Goal: Task Accomplishment & Management: Manage account settings

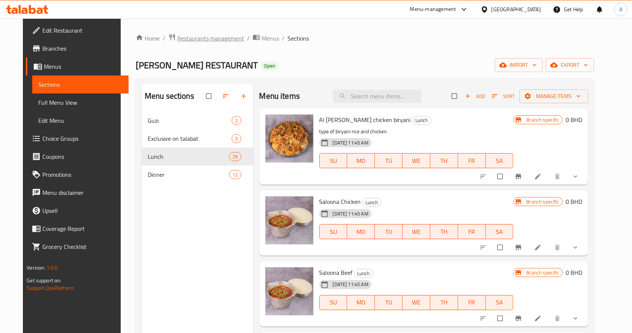
click at [209, 43] on span "Restaurants management" at bounding box center [210, 38] width 67 height 9
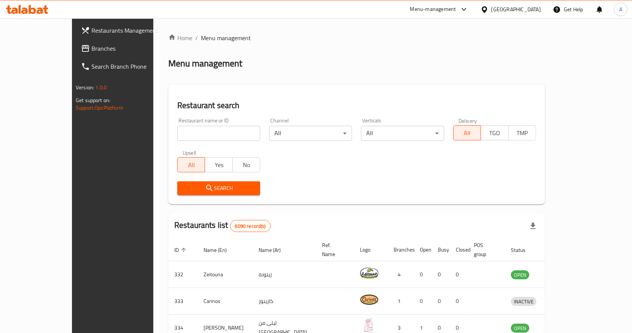
click at [204, 125] on div "Restaurant name or ID Restaurant name or ID" at bounding box center [218, 129] width 83 height 23
click at [209, 129] on input "search" at bounding box center [218, 133] width 83 height 15
type input "[GEOGRAPHIC_DATA]"
click at [209, 185] on span "Search" at bounding box center [218, 187] width 71 height 9
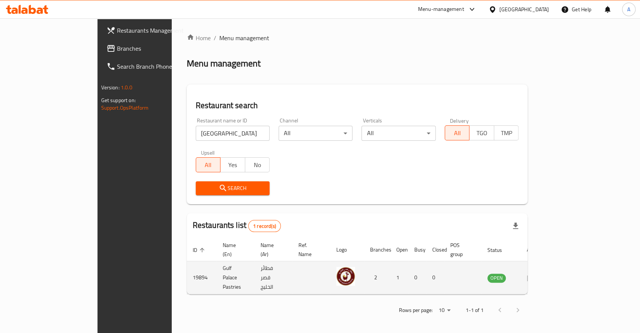
click at [547, 267] on td "enhanced table" at bounding box center [534, 277] width 26 height 33
click at [536, 275] on icon "enhanced table" at bounding box center [531, 278] width 8 height 6
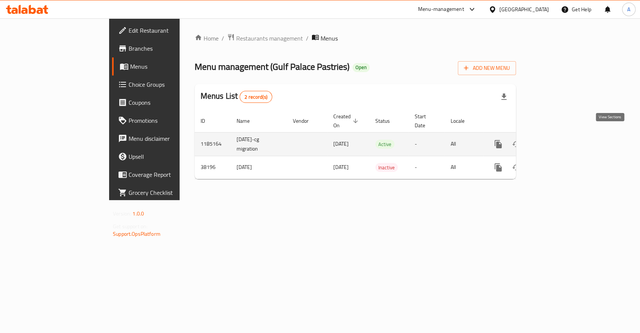
click at [562, 143] on link "enhanced table" at bounding box center [553, 144] width 18 height 18
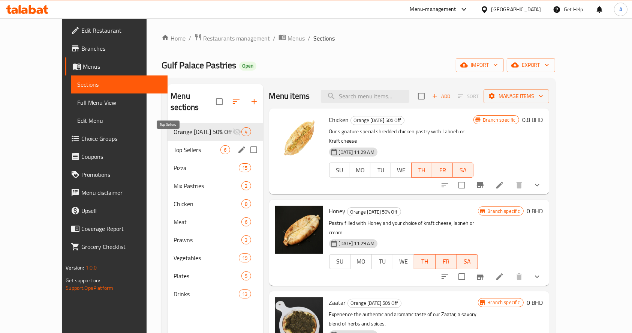
click at [174, 145] on span "Top Sellers" at bounding box center [197, 149] width 47 height 9
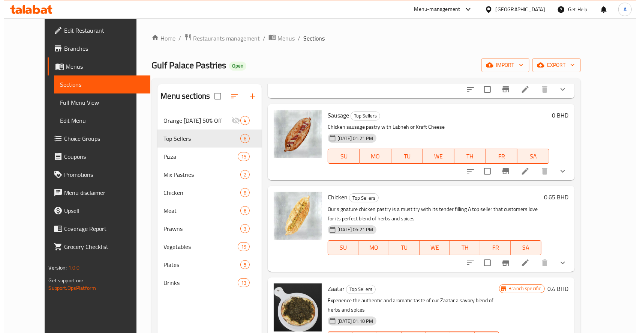
scroll to position [187, 0]
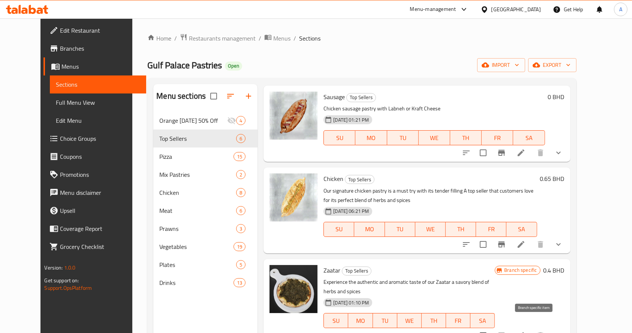
click at [505, 332] on icon "Branch-specific-item" at bounding box center [502, 335] width 7 height 6
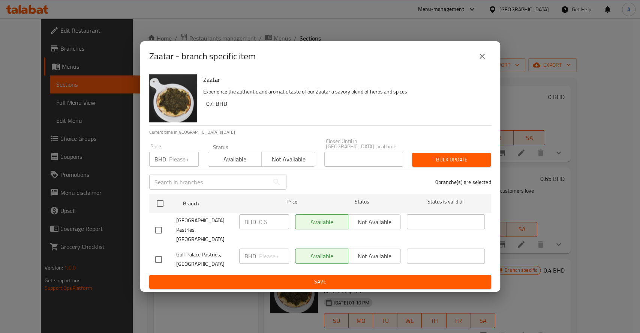
click at [178, 164] on input "number" at bounding box center [184, 159] width 30 height 15
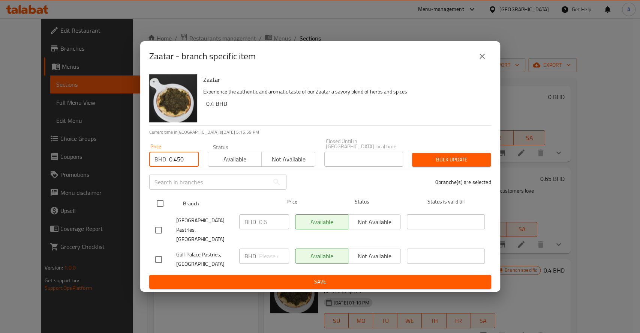
type input "0.450"
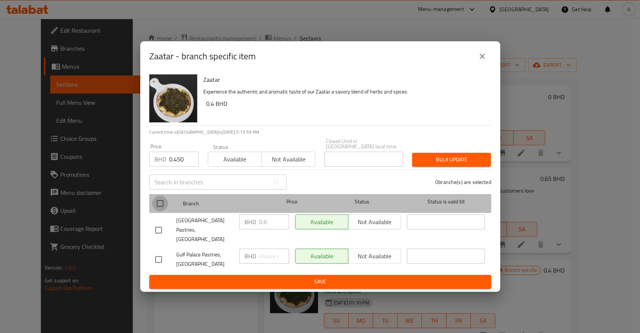
click at [162, 208] on input "checkbox" at bounding box center [160, 203] width 16 height 16
checkbox input "true"
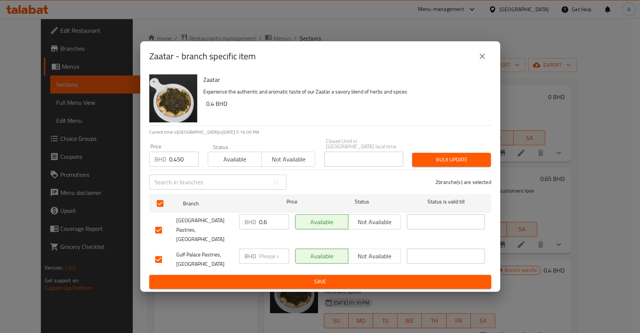
click at [443, 164] on span "Bulk update" at bounding box center [451, 159] width 67 height 9
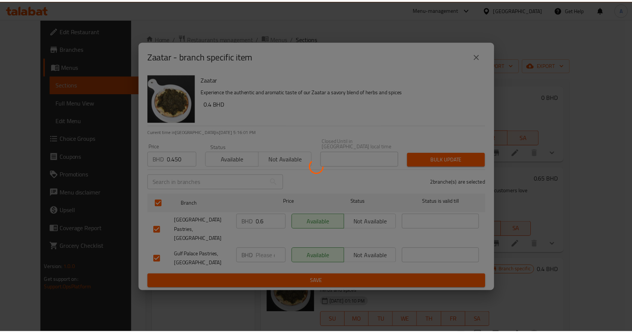
scroll to position [2, 0]
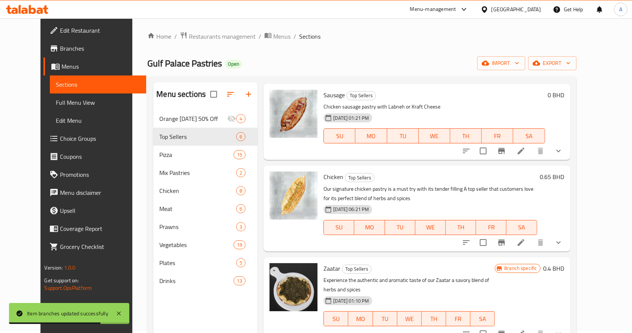
drag, startPoint x: 514, startPoint y: 56, endPoint x: 509, endPoint y: 62, distance: 8.2
click at [514, 56] on div "Home / Restaurants management / Menus / Sections Gulf Palace Pastries Open impo…" at bounding box center [361, 226] width 429 height 389
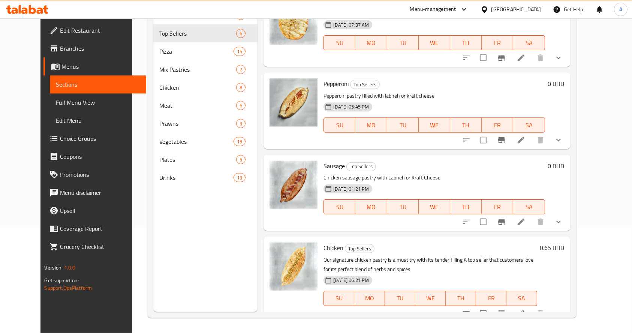
scroll to position [0, 0]
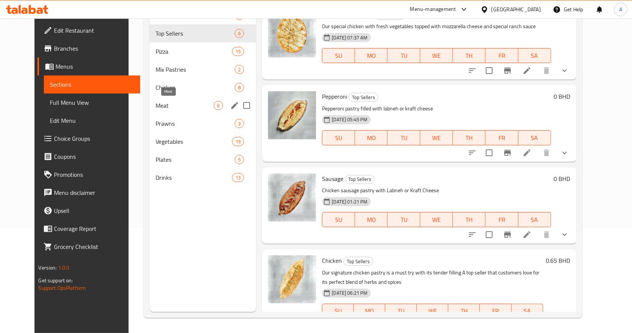
click at [159, 104] on span "Meat" at bounding box center [185, 105] width 59 height 9
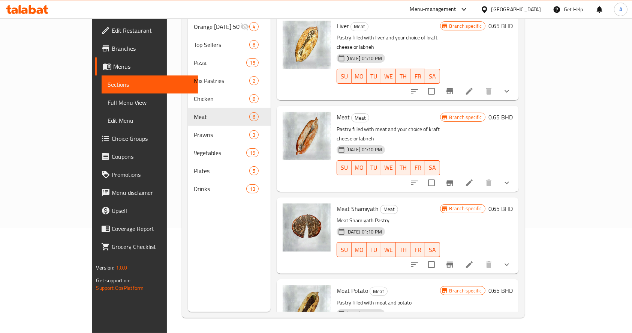
scroll to position [177, 0]
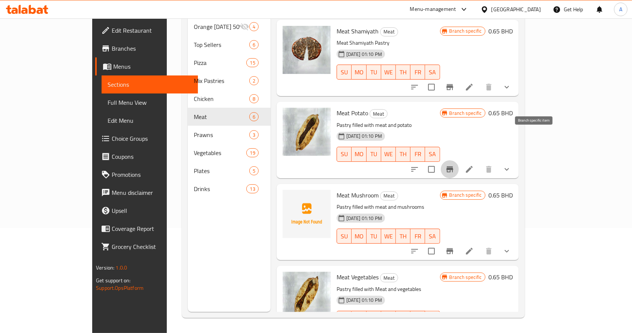
click at [454, 166] on icon "Branch-specific-item" at bounding box center [450, 169] width 7 height 6
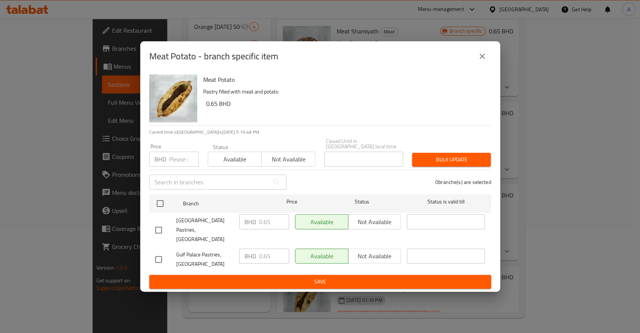
click at [112, 254] on div "Meat Potato - branch specific item Meat Potato Pastry filled with meat and pota…" at bounding box center [320, 166] width 640 height 333
click at [485, 61] on icon "close" at bounding box center [482, 56] width 9 height 9
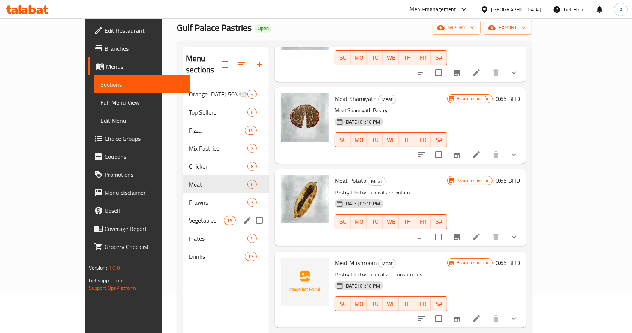
scroll to position [0, 0]
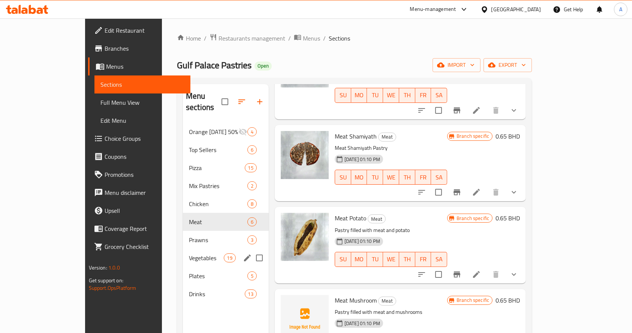
click at [183, 251] on div "Vegetables 19" at bounding box center [226, 258] width 86 height 18
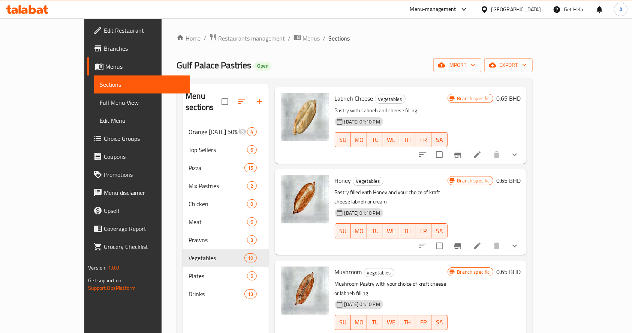
scroll to position [200, 0]
